Goal: Transaction & Acquisition: Purchase product/service

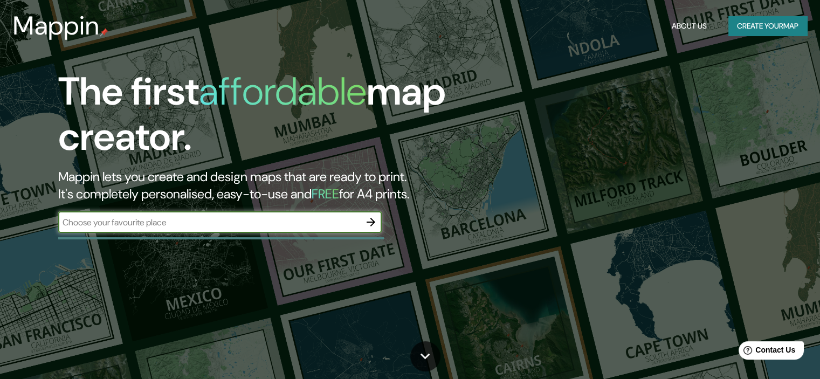
click at [285, 220] on input "text" at bounding box center [209, 222] width 302 height 12
type input "[GEOGRAPHIC_DATA]"
click at [378, 224] on button "button" at bounding box center [371, 222] width 22 height 22
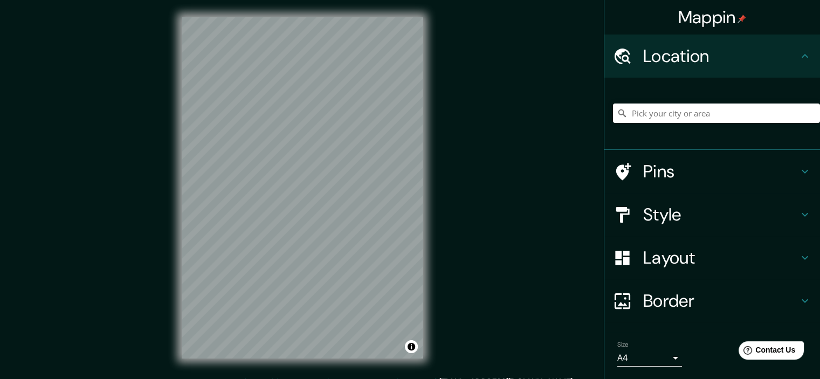
scroll to position [1, 0]
click at [432, 220] on div "© Mapbox © OpenStreetMap Improve this map" at bounding box center [302, 187] width 276 height 376
click at [758, 219] on h4 "Style" at bounding box center [720, 215] width 155 height 22
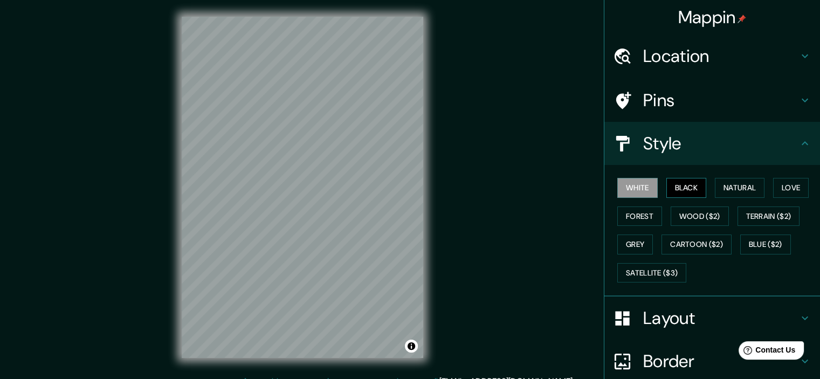
click at [667, 189] on button "Black" at bounding box center [686, 188] width 40 height 20
click at [729, 188] on button "Natural" at bounding box center [740, 188] width 50 height 20
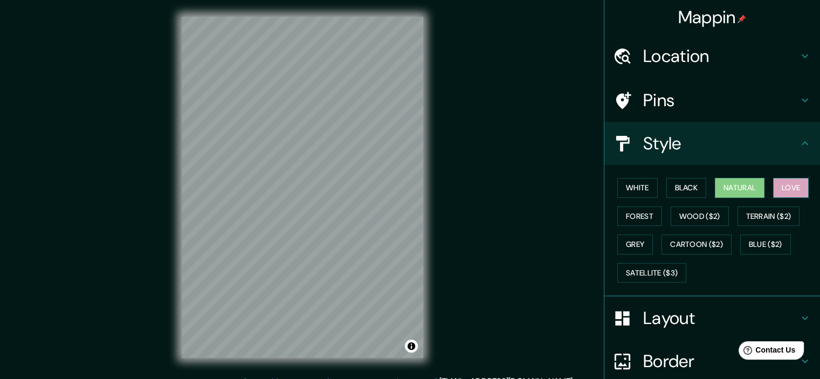
click at [785, 188] on button "Love" at bounding box center [791, 188] width 36 height 20
click at [628, 216] on button "Forest" at bounding box center [639, 216] width 45 height 20
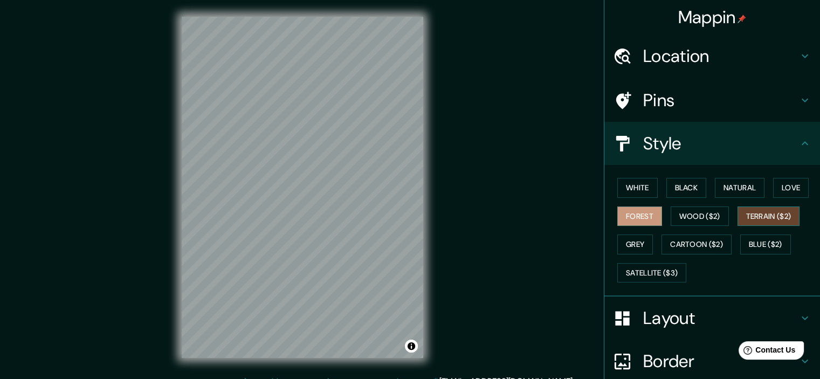
drag, startPoint x: 762, startPoint y: 216, endPoint x: 752, endPoint y: 224, distance: 13.0
click at [761, 217] on button "Terrain ($2)" at bounding box center [768, 216] width 63 height 20
click at [750, 245] on button "Blue ($2)" at bounding box center [765, 244] width 51 height 20
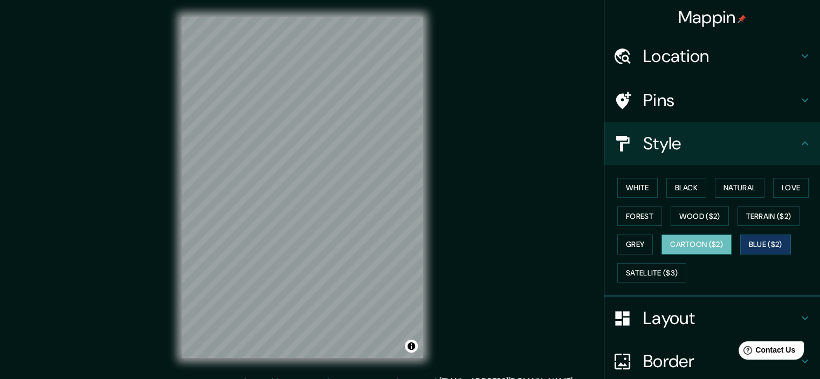
click at [703, 242] on button "Cartoon ($2)" at bounding box center [696, 244] width 70 height 20
click at [737, 187] on button "Natural" at bounding box center [740, 188] width 50 height 20
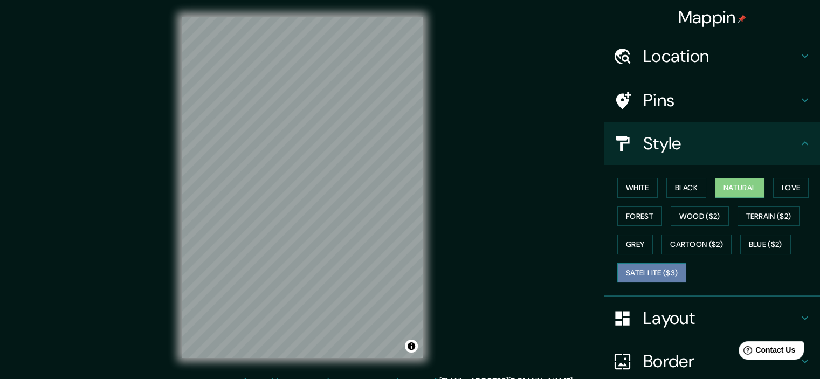
click at [625, 276] on button "Satellite ($3)" at bounding box center [651, 273] width 69 height 20
click at [296, 217] on div at bounding box center [293, 214] width 9 height 9
